Goal: Task Accomplishment & Management: Use online tool/utility

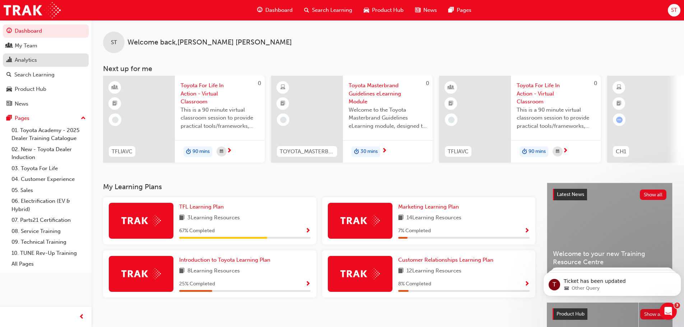
click at [40, 60] on div "Analytics" at bounding box center [45, 60] width 79 height 9
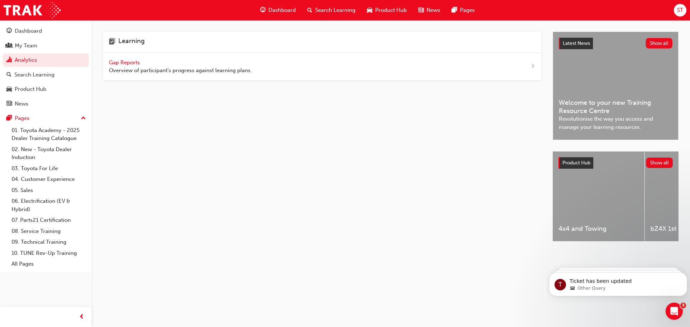
click at [126, 61] on span "Gap Reports" at bounding box center [125, 62] width 32 height 6
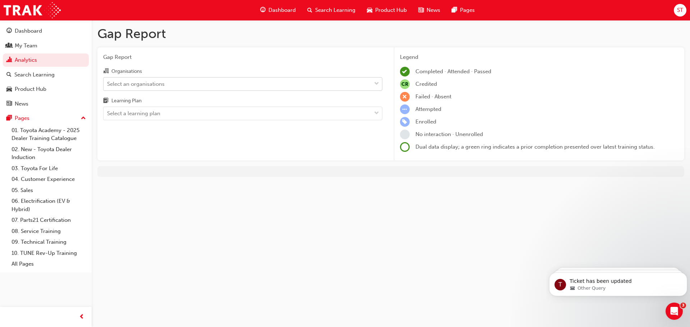
click at [179, 87] on div "Select an organisations" at bounding box center [237, 84] width 268 height 13
click at [108, 87] on input "Organisations Select an organisations" at bounding box center [107, 83] width 1 height 6
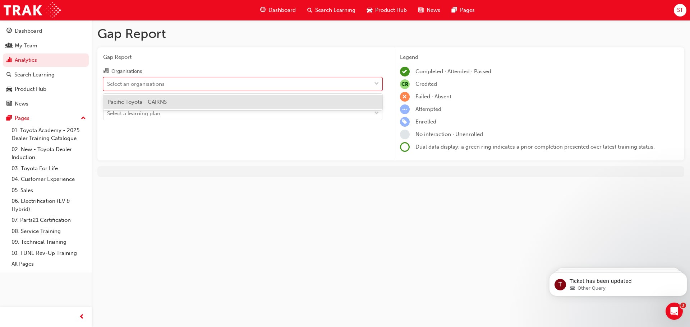
click at [171, 101] on div "Pacific Toyota - CAIRNS" at bounding box center [242, 102] width 279 height 14
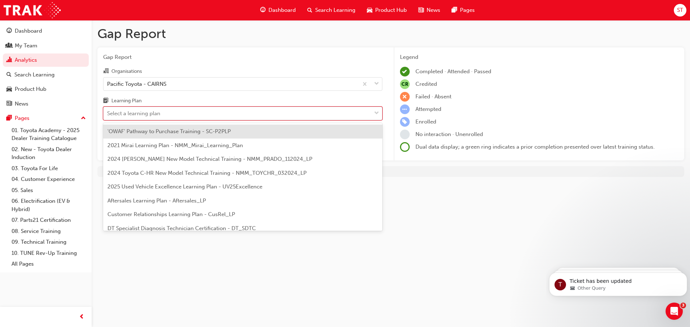
click at [170, 110] on div "Select a learning plan" at bounding box center [237, 113] width 268 height 13
click at [108, 110] on input "Learning Plan option 'OWAF' Pathway to Purchase Training - SC-P2PLP focused, 1 …" at bounding box center [107, 113] width 1 height 6
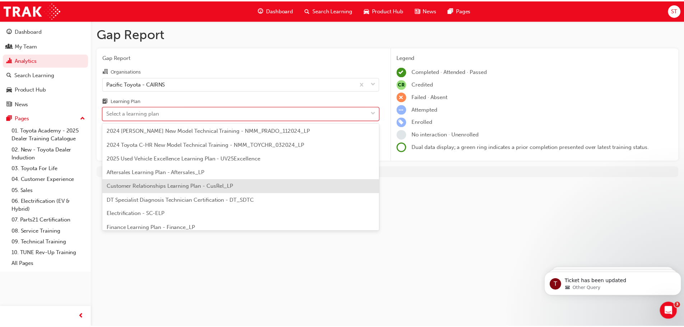
scroll to position [36, 0]
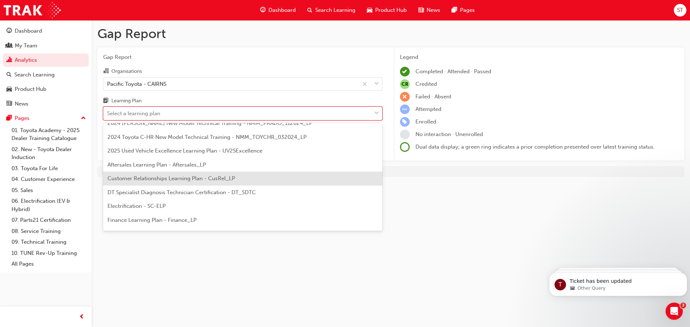
click at [175, 180] on span "Customer Relationships Learning Plan - CusRel_LP" at bounding box center [171, 178] width 128 height 6
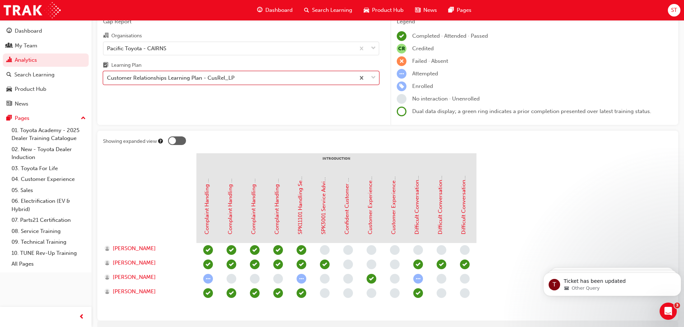
scroll to position [69, 0]
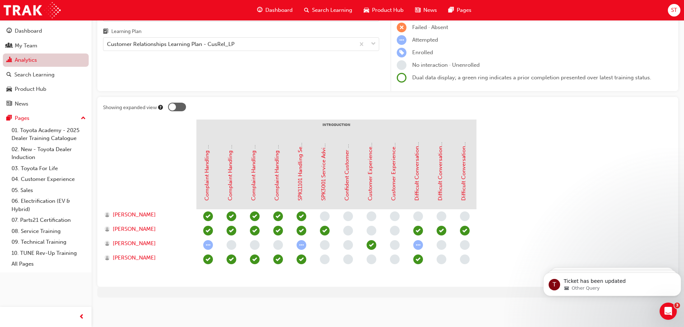
click at [17, 61] on link "Analytics" at bounding box center [46, 60] width 86 height 13
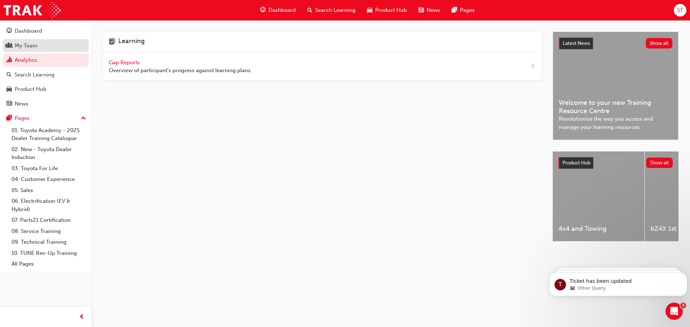
click at [33, 45] on div "My Team" at bounding box center [26, 46] width 23 height 8
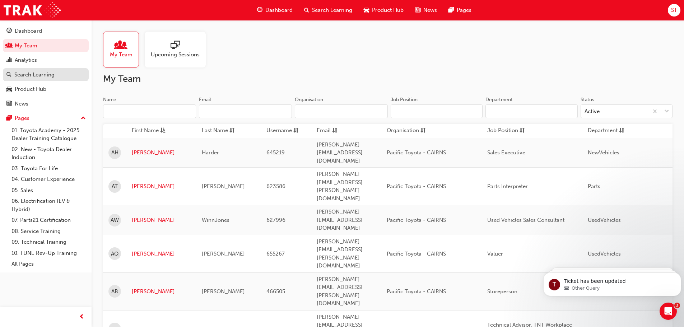
click at [43, 75] on div "Search Learning" at bounding box center [34, 75] width 40 height 8
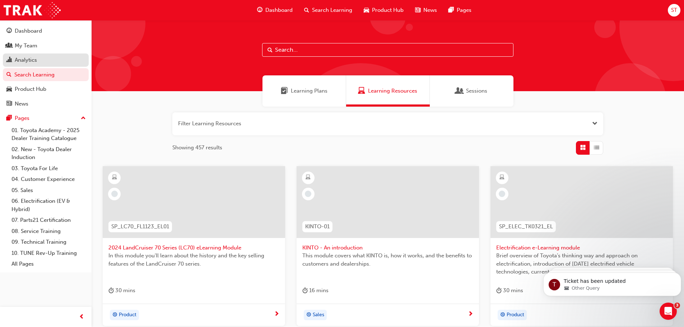
click at [34, 57] on div "Analytics" at bounding box center [26, 60] width 22 height 8
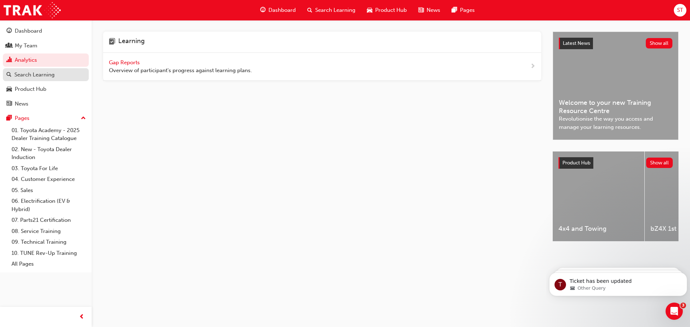
click at [14, 71] on div "Search Learning" at bounding box center [45, 74] width 79 height 9
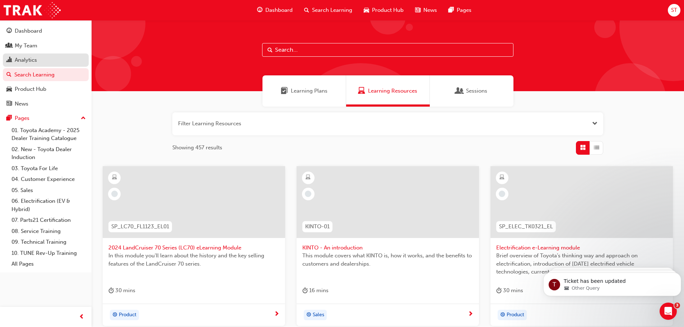
click at [29, 63] on div "Analytics" at bounding box center [26, 60] width 22 height 8
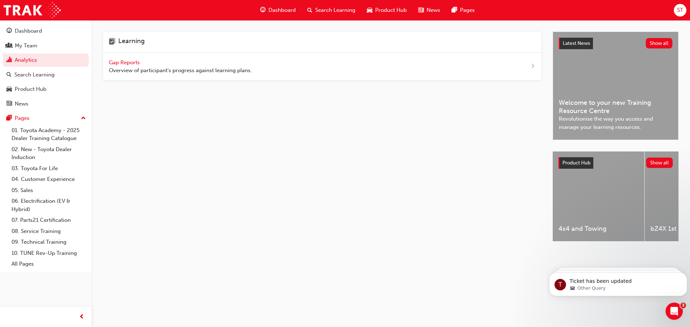
click at [123, 62] on span "Gap Reports" at bounding box center [125, 62] width 32 height 6
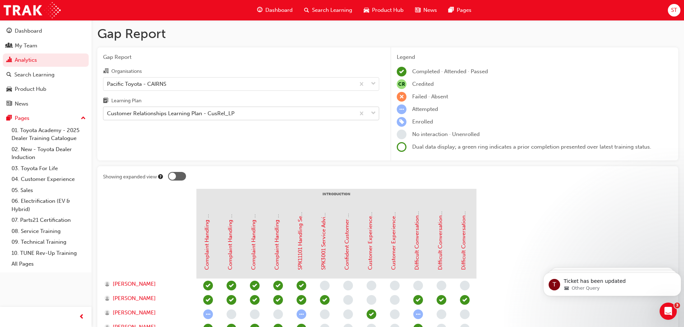
click at [228, 115] on div "Customer Relationships Learning Plan - CusRel_LP" at bounding box center [171, 114] width 128 height 8
click at [108, 115] on input "Learning Plan Customer Relationships Learning Plan - CusRel_LP" at bounding box center [107, 113] width 1 height 6
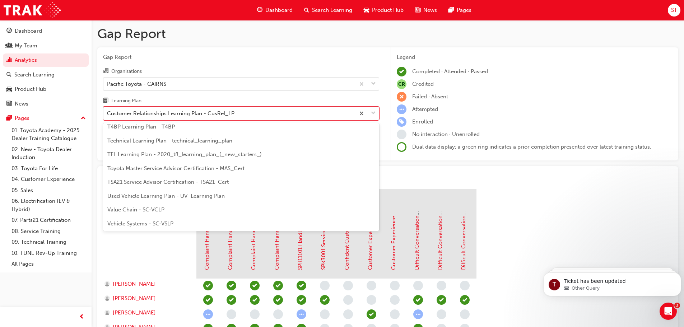
scroll to position [310, 0]
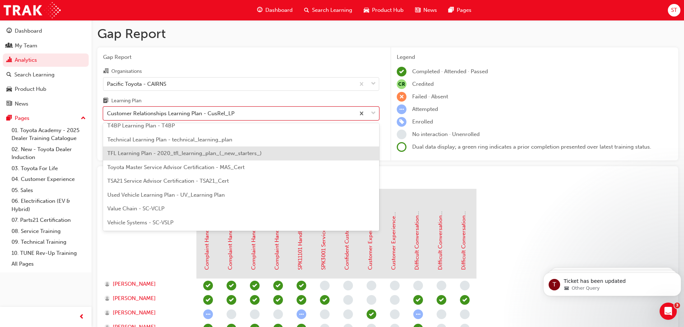
click at [174, 150] on span "TFL Learning Plan - 2020_tfl_learning_plan_(_new_starters_)" at bounding box center [184, 153] width 154 height 6
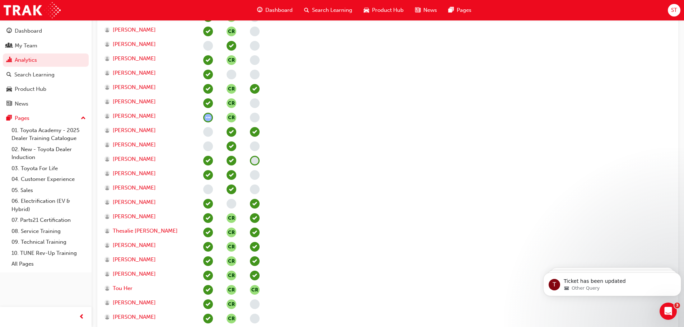
scroll to position [2012, 0]
